Goal: Feedback & Contribution: Contribute content

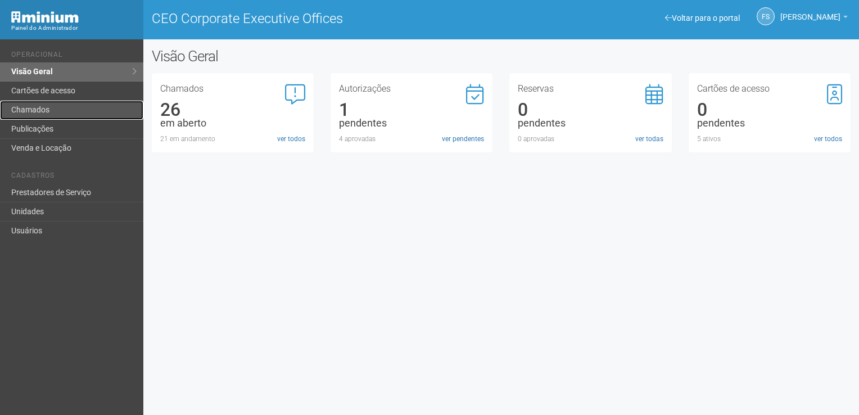
click at [46, 116] on link "Chamados" at bounding box center [71, 110] width 143 height 19
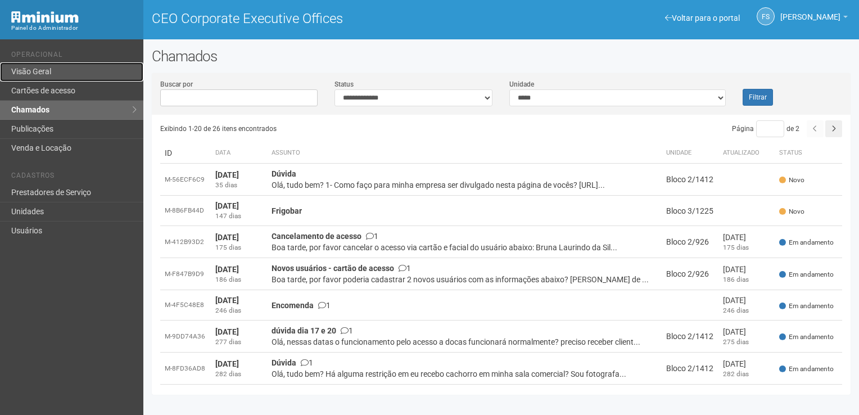
click at [37, 75] on link "Visão Geral" at bounding box center [71, 71] width 143 height 19
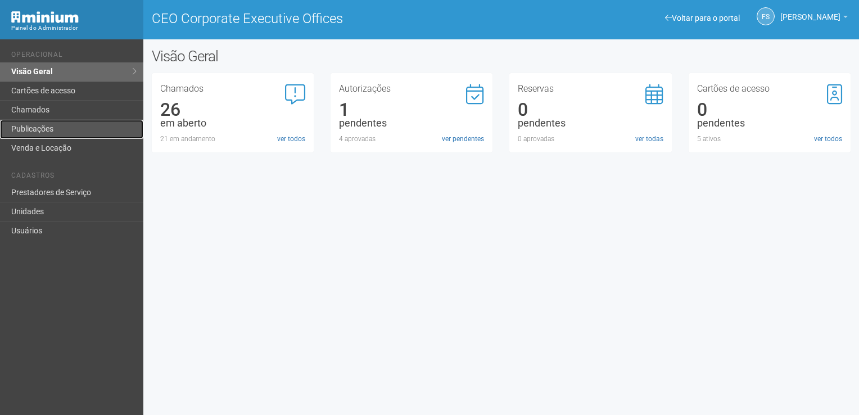
click at [76, 128] on link "Publicações" at bounding box center [71, 129] width 143 height 19
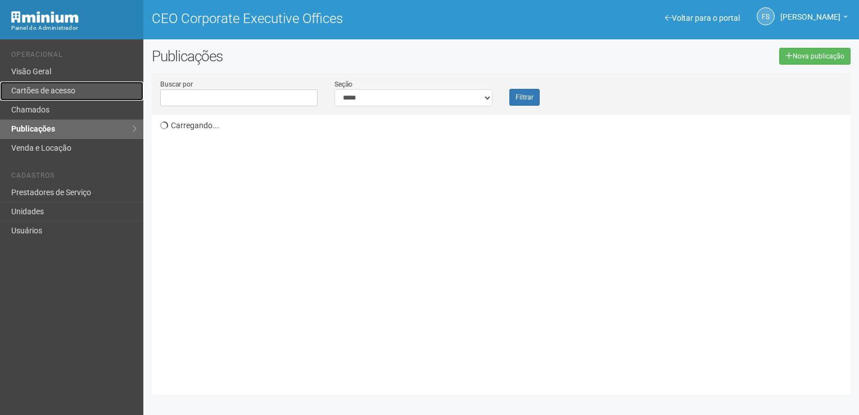
click at [39, 89] on link "Cartões de acesso" at bounding box center [71, 91] width 143 height 19
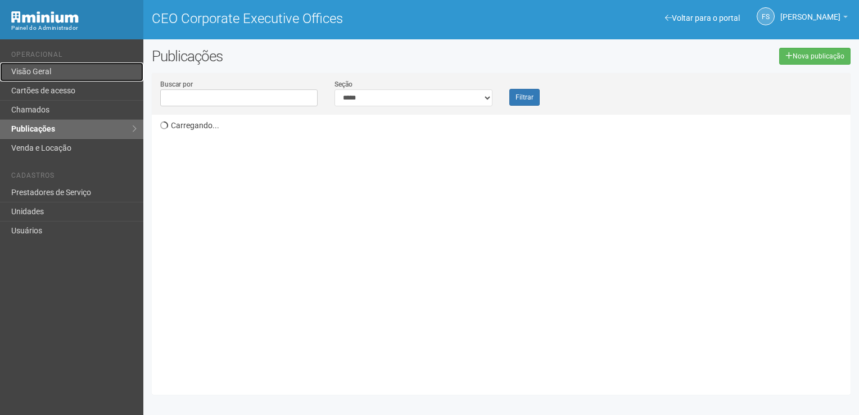
click at [34, 71] on link "Visão Geral" at bounding box center [71, 71] width 143 height 19
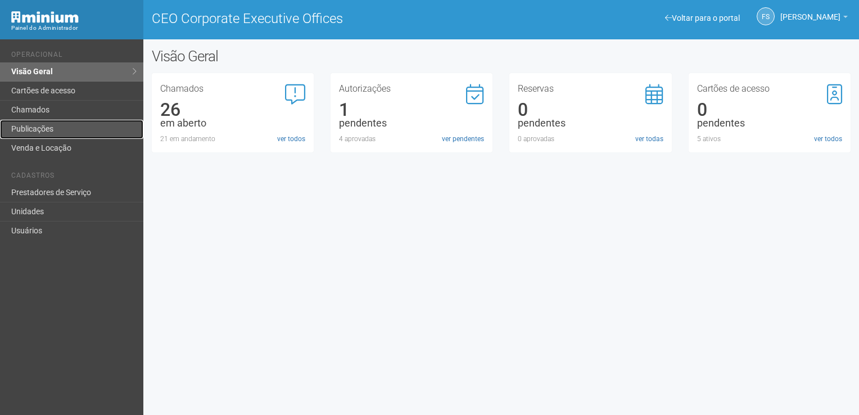
click at [38, 124] on link "Publicações" at bounding box center [71, 129] width 143 height 19
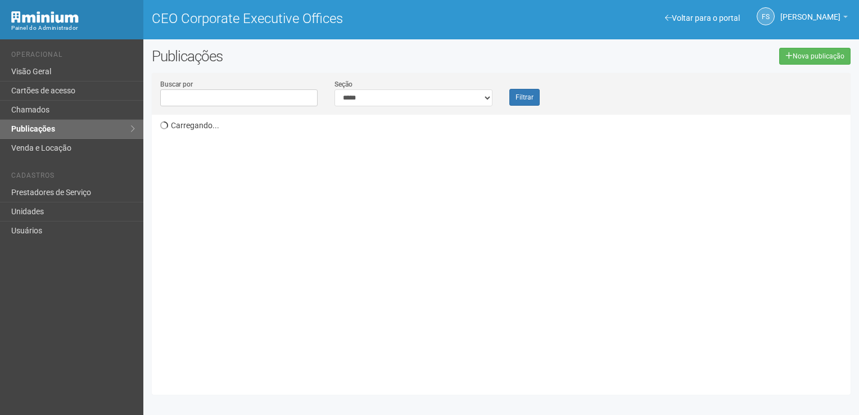
click at [38, 127] on link "Publicações" at bounding box center [71, 129] width 143 height 19
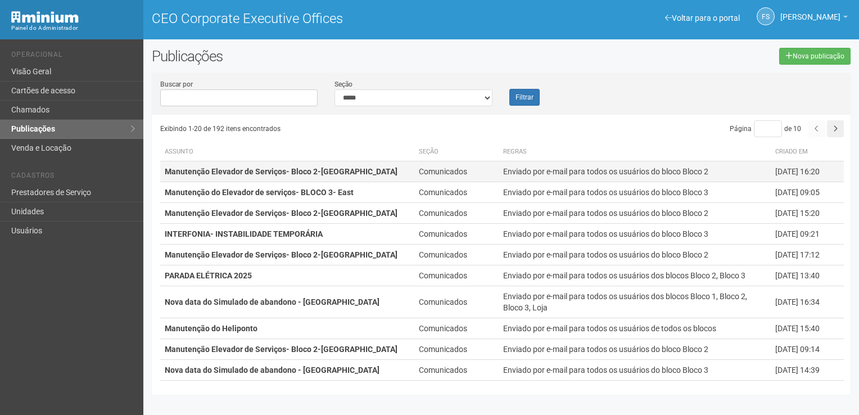
click at [260, 173] on strong "Manutenção Elevador de Serviços- Bloco 2-Torre West" at bounding box center [281, 171] width 233 height 9
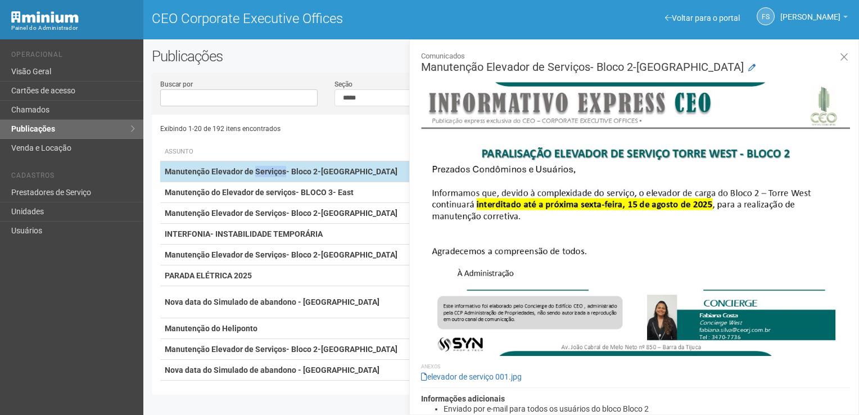
click at [260, 173] on strong "Manutenção Elevador de Serviços- Bloco 2-[GEOGRAPHIC_DATA]" at bounding box center [281, 171] width 233 height 9
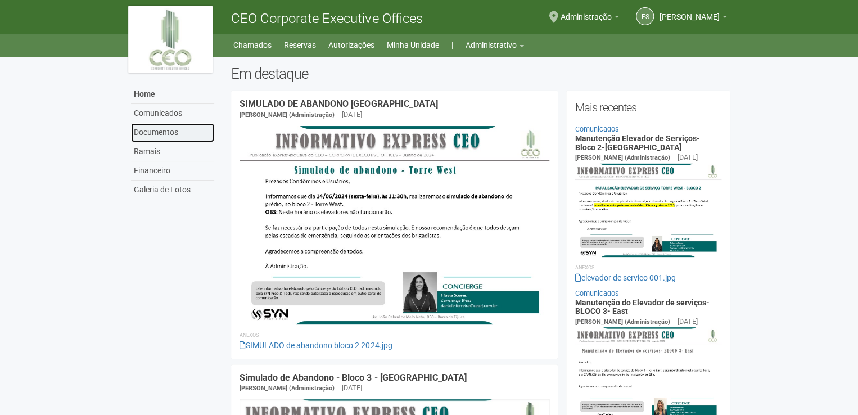
click at [165, 132] on link "Documentos" at bounding box center [172, 132] width 83 height 19
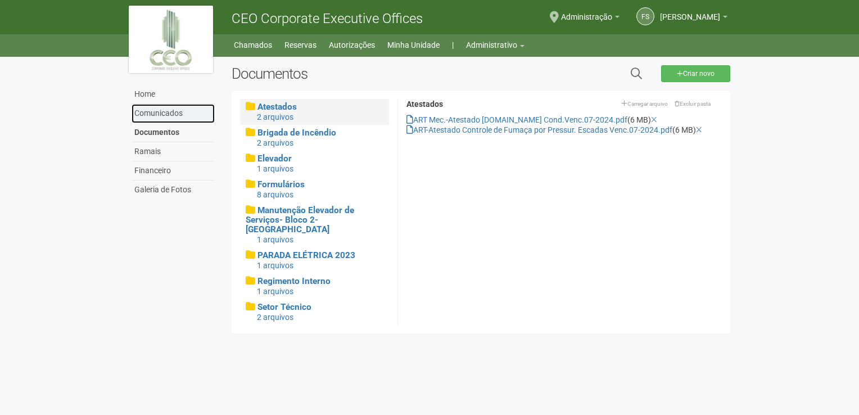
click at [169, 114] on link "Comunicados" at bounding box center [173, 113] width 83 height 19
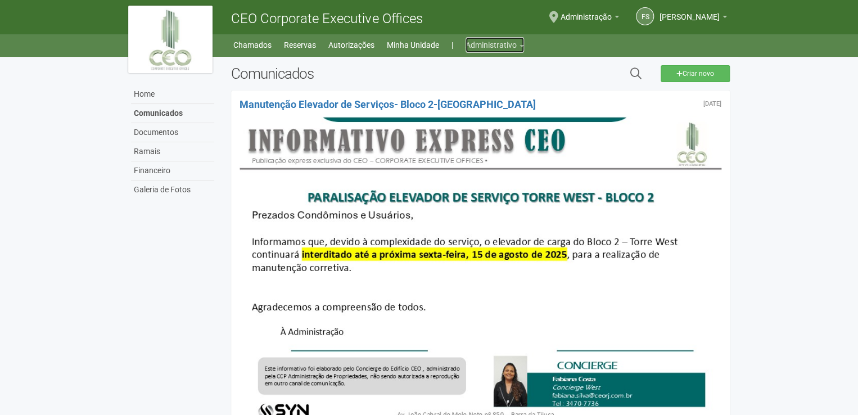
click at [488, 45] on link "Administrativo" at bounding box center [495, 45] width 58 height 16
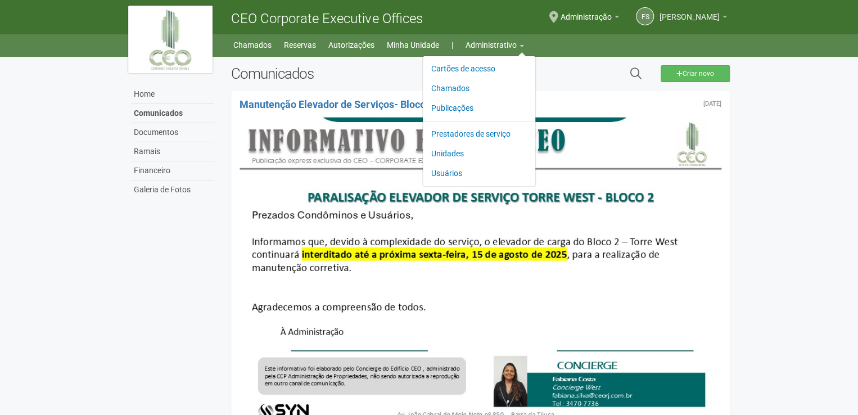
click at [682, 19] on span "[PERSON_NAME]" at bounding box center [690, 12] width 60 height 20
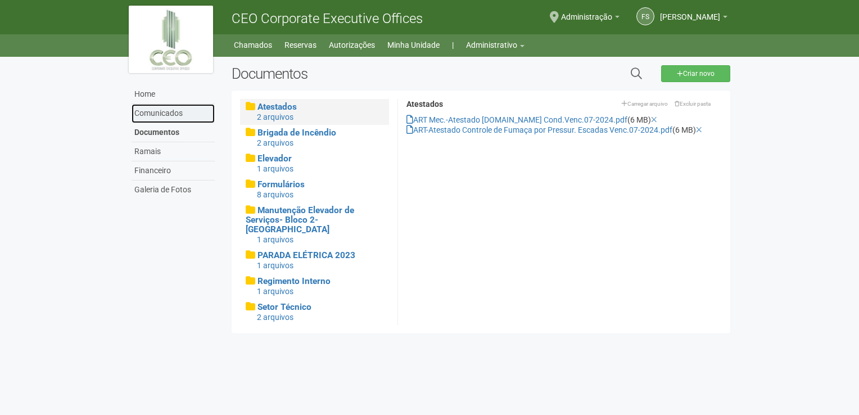
click at [157, 114] on link "Comunicados" at bounding box center [173, 113] width 83 height 19
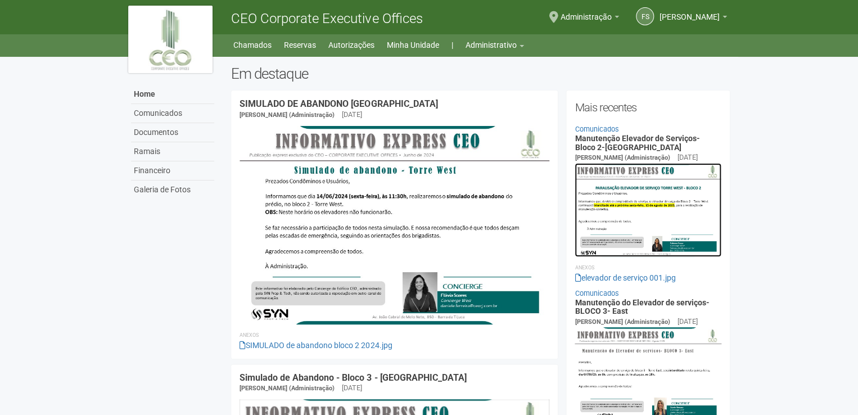
click at [661, 197] on img at bounding box center [648, 210] width 147 height 94
click at [772, 161] on body "Aguarde... CEO Corporate Executive Offices FS Fabiana Silva Fabiana Silva fabia…" at bounding box center [429, 207] width 858 height 415
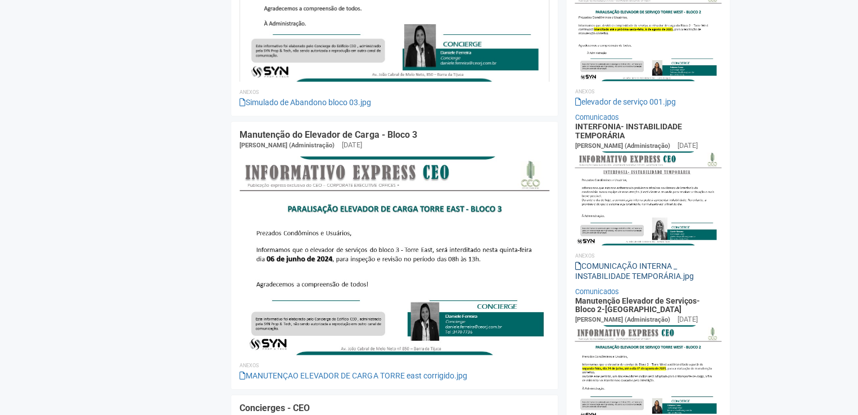
scroll to position [562, 0]
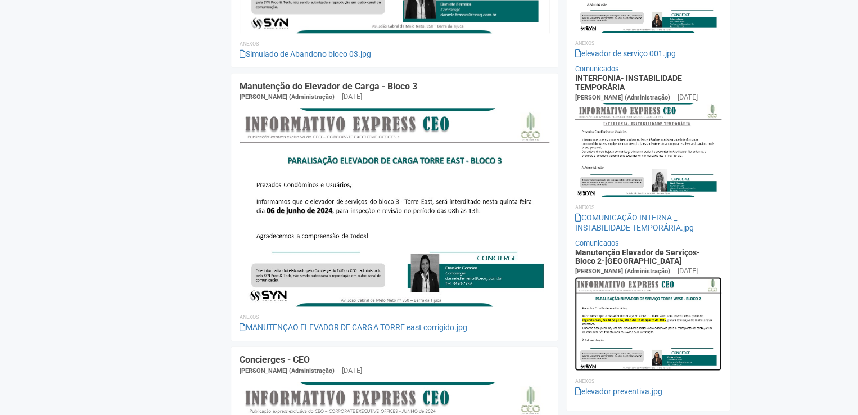
click at [655, 328] on img at bounding box center [648, 324] width 147 height 94
click at [659, 321] on img at bounding box center [648, 324] width 147 height 94
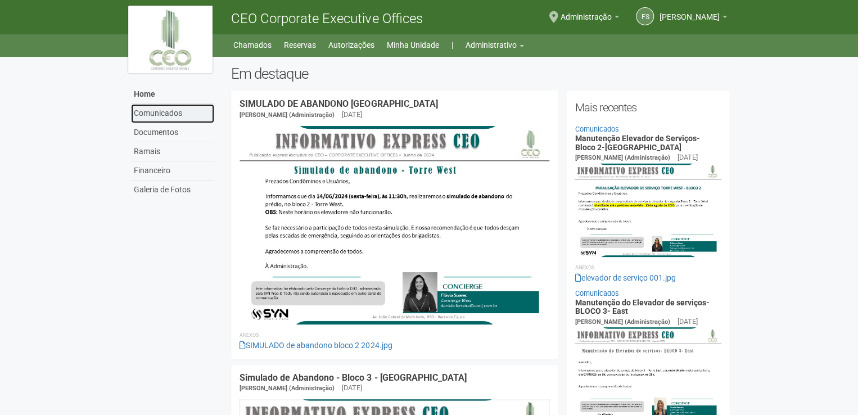
click at [178, 116] on link "Comunicados" at bounding box center [172, 113] width 83 height 19
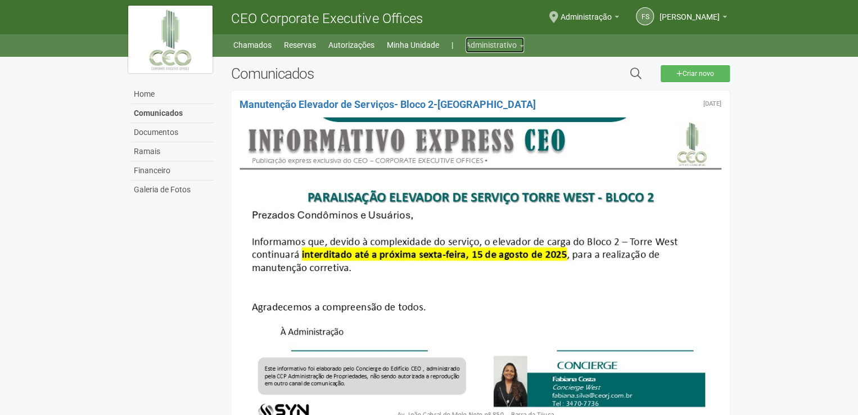
click at [493, 44] on link "Administrativo" at bounding box center [495, 45] width 58 height 16
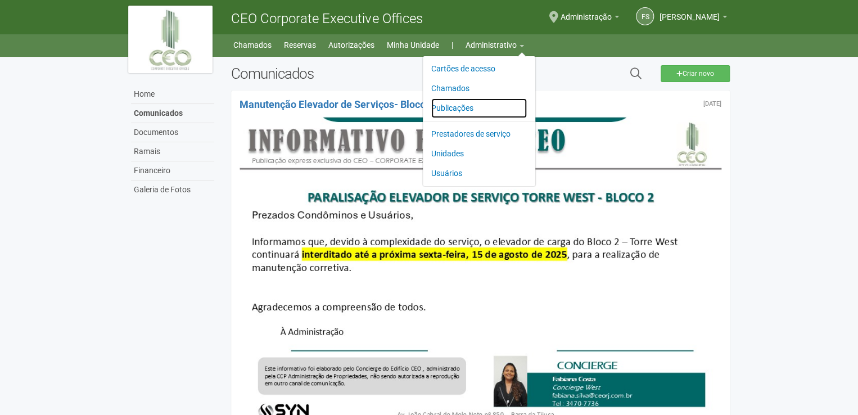
click at [460, 106] on link "Publicações" at bounding box center [479, 108] width 96 height 20
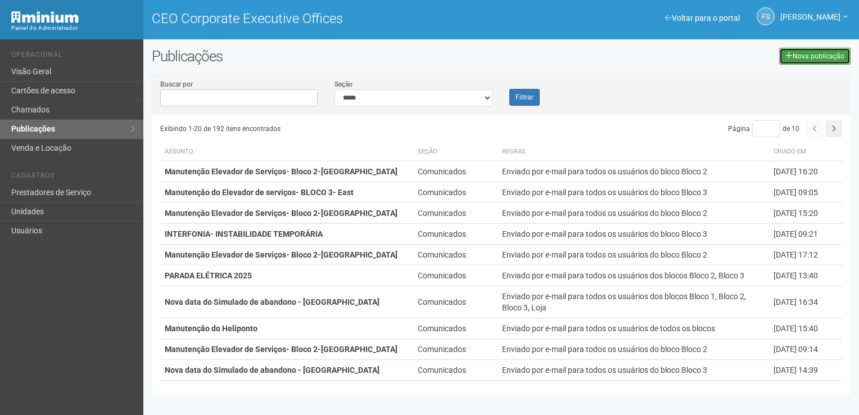
click at [797, 55] on link "Nova publicação" at bounding box center [815, 56] width 71 height 17
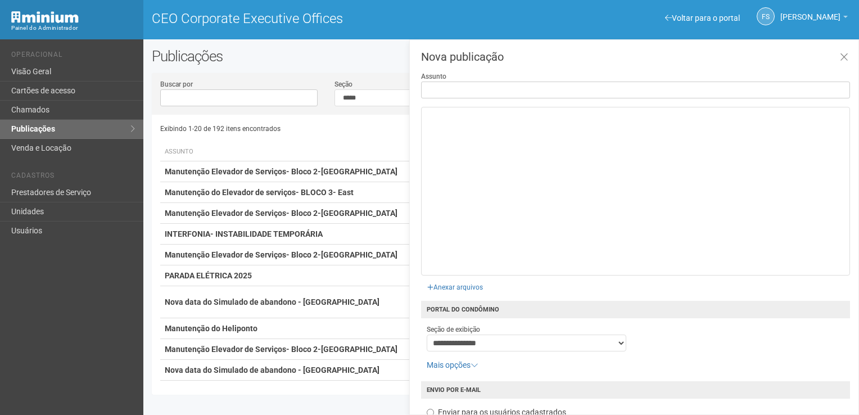
click at [522, 92] on input "Assunto" at bounding box center [635, 90] width 429 height 17
type input "**********"
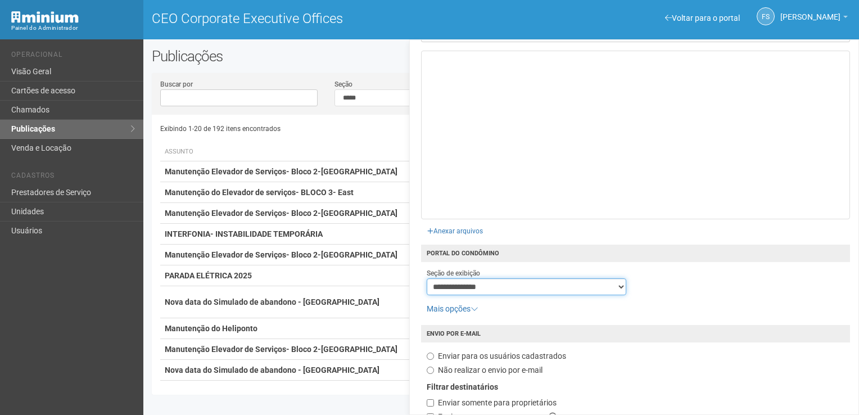
click at [487, 290] on select "**********" at bounding box center [527, 286] width 200 height 17
select select "**********"
click at [427, 278] on select "**********" at bounding box center [527, 286] width 200 height 17
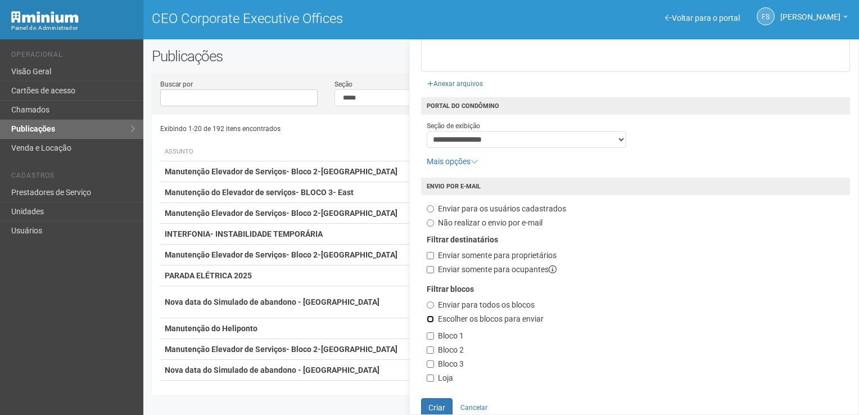
scroll to position [205, 0]
click at [436, 336] on label "Bloco 1" at bounding box center [445, 335] width 37 height 11
click at [431, 366] on label "Bloco 3" at bounding box center [445, 363] width 37 height 11
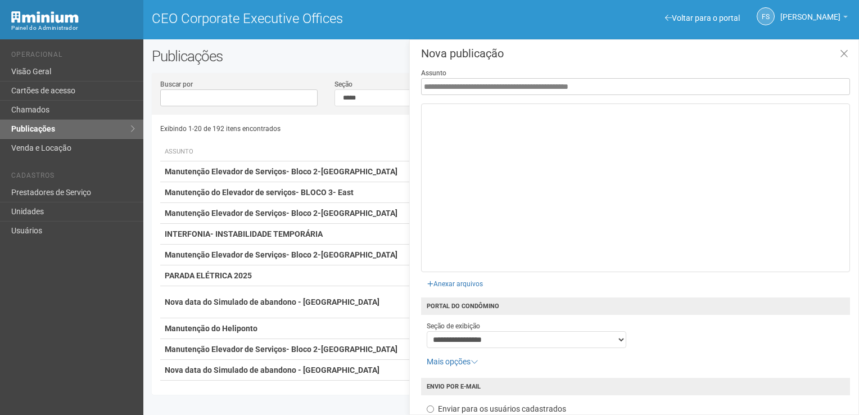
scroll to position [0, 0]
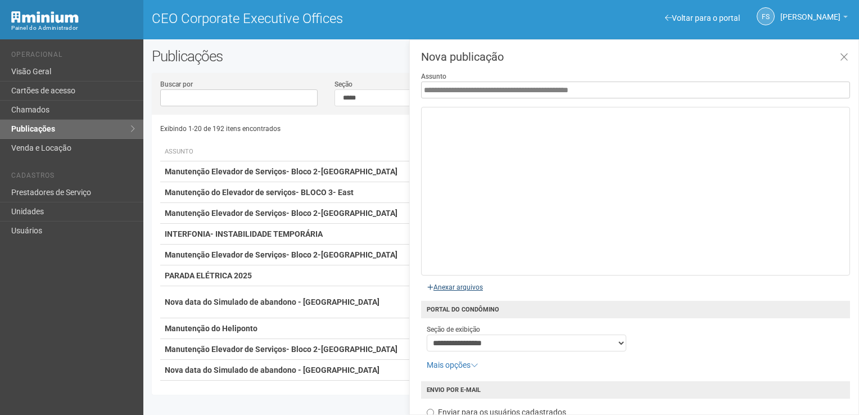
click at [470, 288] on input "file" at bounding box center [327, 285] width 325 height 22
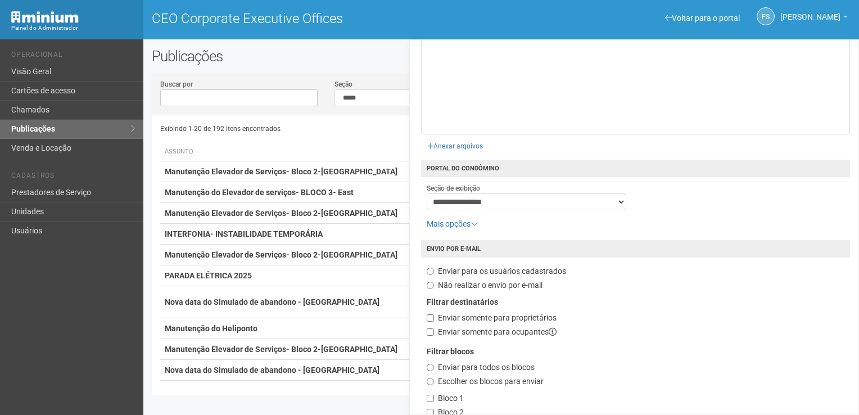
scroll to position [92, 0]
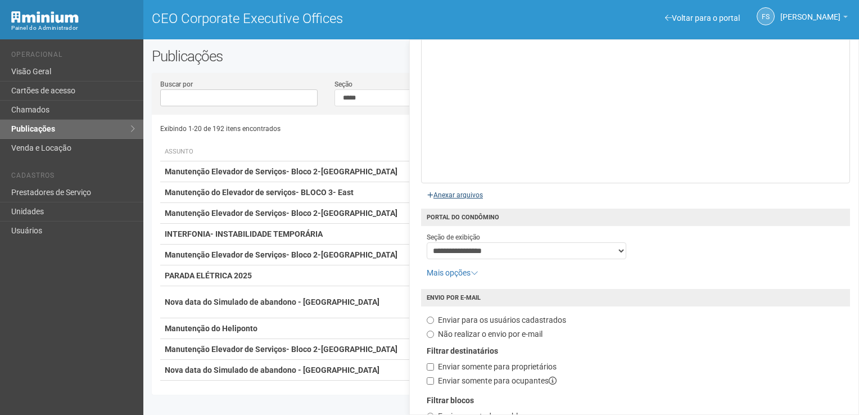
click at [457, 199] on div "Anexar arquivos" at bounding box center [455, 191] width 68 height 17
click at [464, 194] on input "file" at bounding box center [327, 193] width 325 height 22
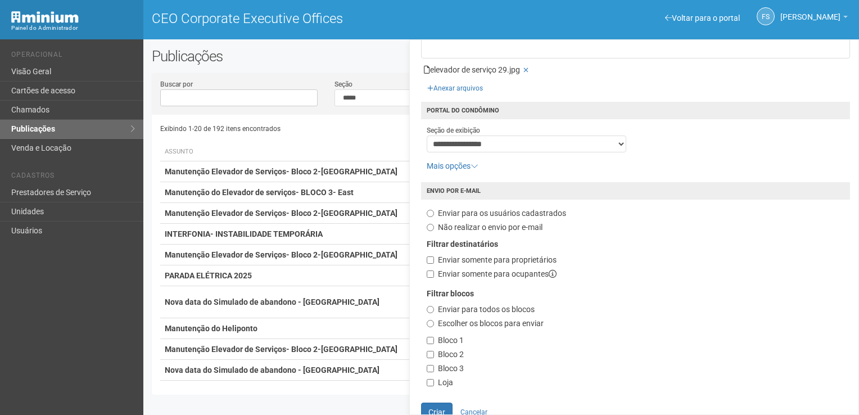
scroll to position [223, 0]
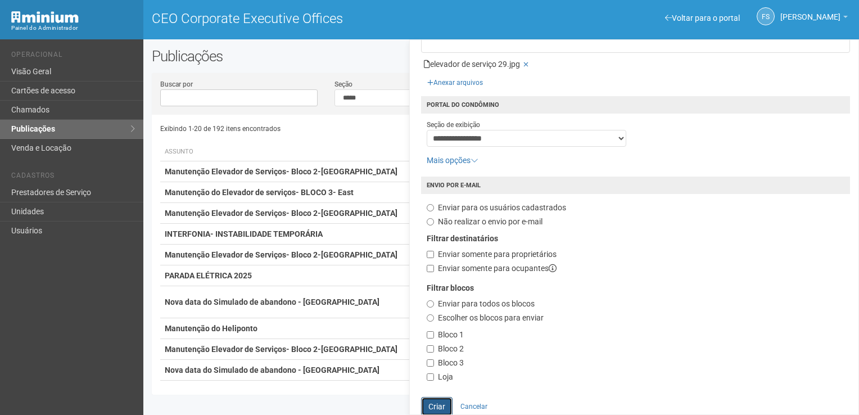
click at [436, 409] on button "Criar" at bounding box center [436, 406] width 31 height 19
